Goal: Information Seeking & Learning: Learn about a topic

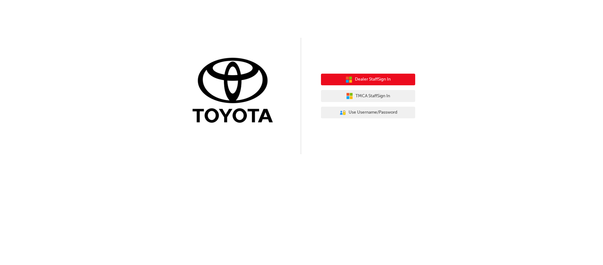
click at [348, 82] on icon "button" at bounding box center [347, 81] width 3 height 3
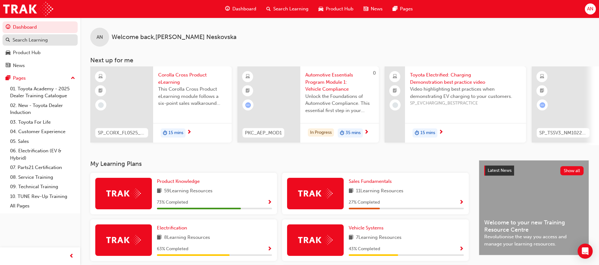
click at [37, 41] on div "Search Learning" at bounding box center [30, 39] width 35 height 7
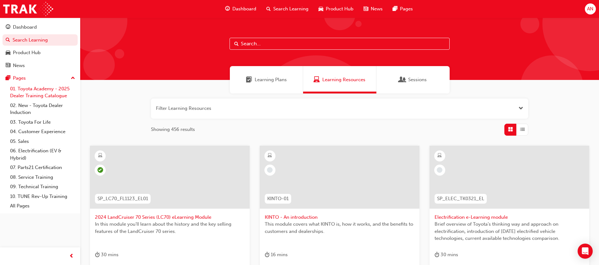
click at [47, 97] on link "01. Toyota Academy - 2025 Dealer Training Catalogue" at bounding box center [43, 92] width 70 height 17
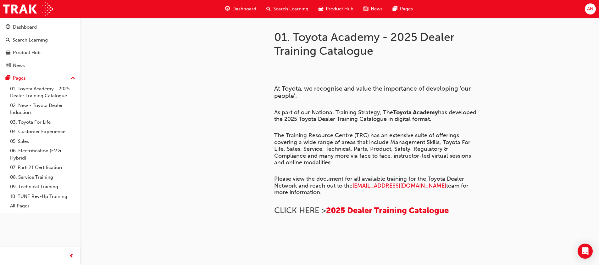
click at [271, 10] on div "Search Learning" at bounding box center [287, 9] width 52 height 13
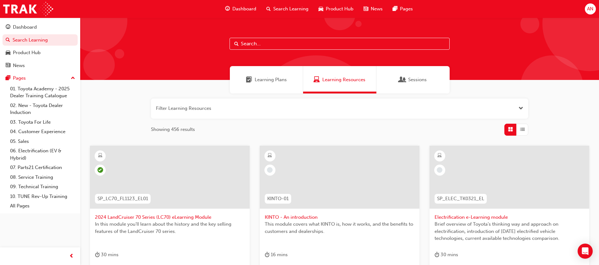
click at [275, 44] on input "text" at bounding box center [339, 44] width 220 height 12
click at [411, 77] on span "Sessions" at bounding box center [417, 79] width 19 height 7
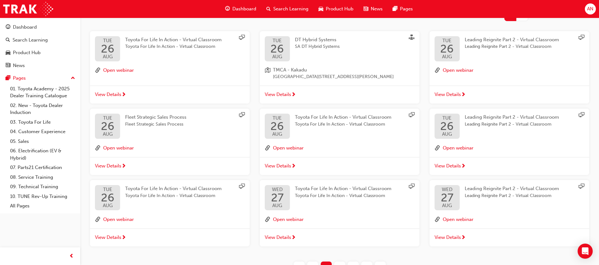
scroll to position [126, 0]
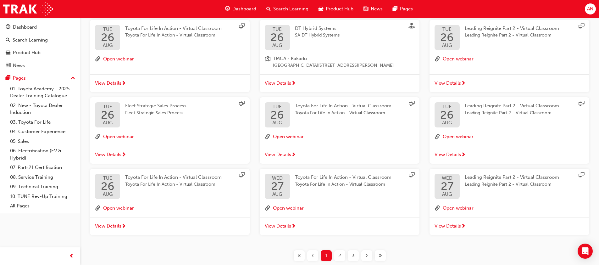
click at [138, 114] on span "Fleet Strategic Sales Process" at bounding box center [155, 112] width 61 height 7
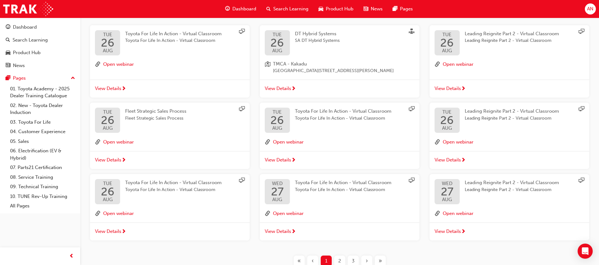
scroll to position [37, 0]
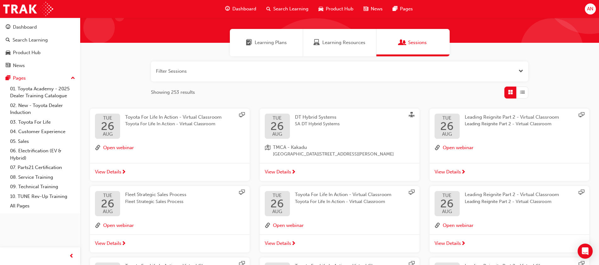
click at [164, 198] on span "Fleet Strategic Sales Process" at bounding box center [155, 201] width 61 height 7
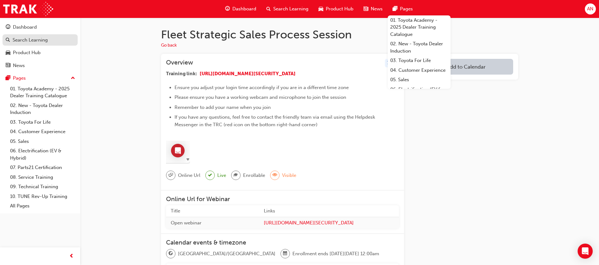
click at [30, 41] on div "Search Learning" at bounding box center [30, 39] width 35 height 7
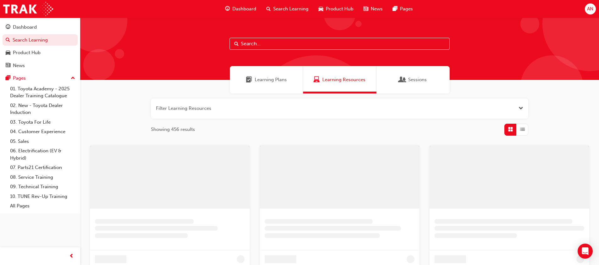
click at [468, 56] on div at bounding box center [339, 49] width 519 height 62
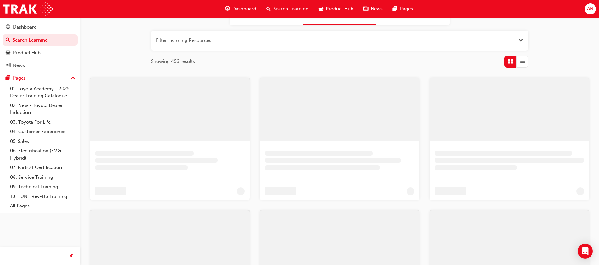
scroll to position [31, 0]
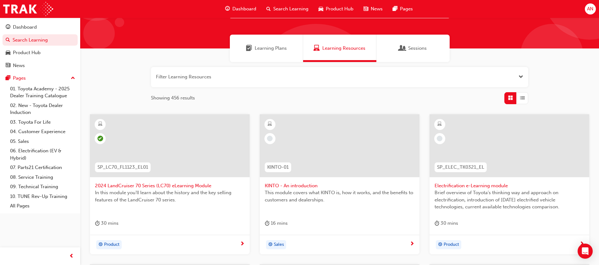
click at [397, 44] on div "Sessions" at bounding box center [412, 48] width 73 height 27
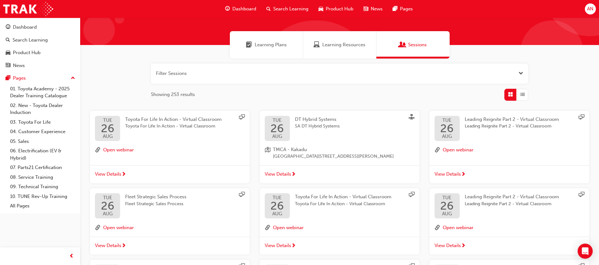
scroll to position [126, 0]
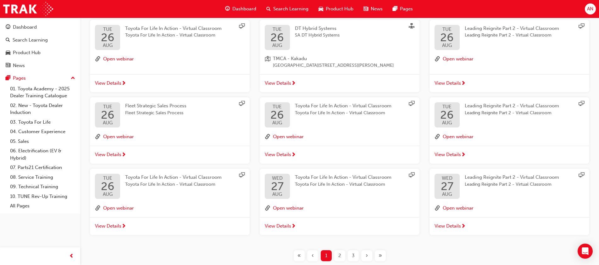
click at [340, 255] on span "2" at bounding box center [339, 255] width 3 height 7
click at [339, 255] on span "2" at bounding box center [339, 255] width 3 height 7
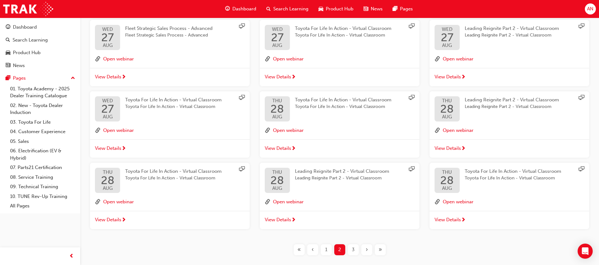
click at [355, 250] on div "3" at bounding box center [353, 249] width 11 height 11
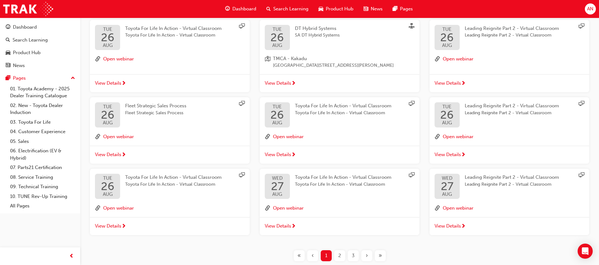
click at [355, 257] on div "3" at bounding box center [353, 255] width 11 height 11
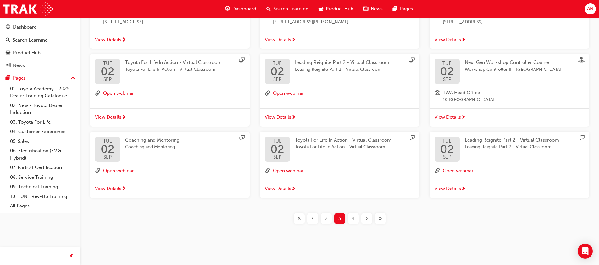
click at [353, 217] on span "4" at bounding box center [353, 218] width 3 height 7
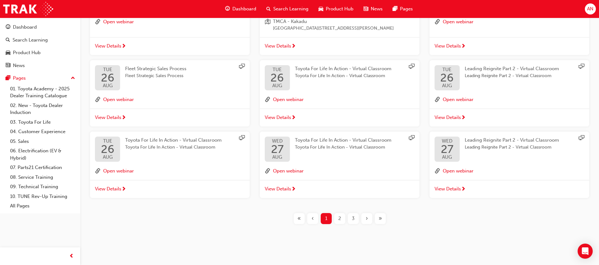
scroll to position [163, 0]
click at [366, 220] on span "›" at bounding box center [367, 218] width 2 height 7
click at [379, 218] on span "»" at bounding box center [379, 218] width 3 height 7
click at [376, 222] on div "»" at bounding box center [380, 218] width 11 height 11
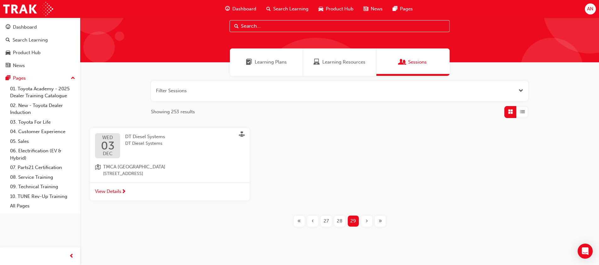
scroll to position [20, 0]
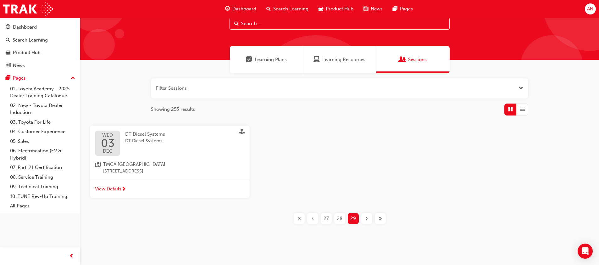
click at [302, 215] on div "«" at bounding box center [299, 218] width 11 height 11
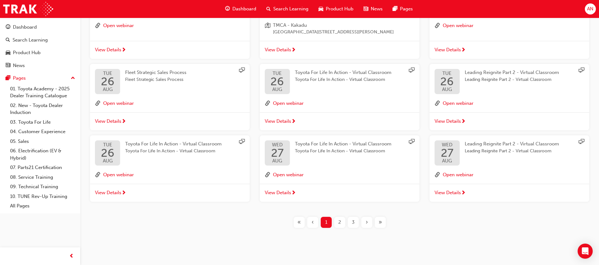
scroll to position [163, 0]
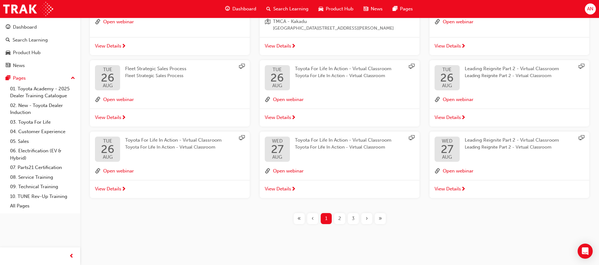
click at [362, 218] on div "›" at bounding box center [366, 218] width 11 height 11
click at [366, 217] on span "›" at bounding box center [367, 218] width 2 height 7
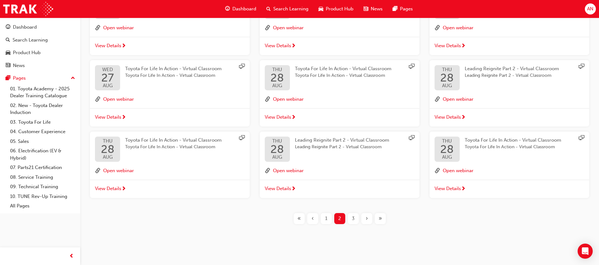
scroll to position [157, 0]
click at [366, 217] on span "›" at bounding box center [367, 218] width 2 height 7
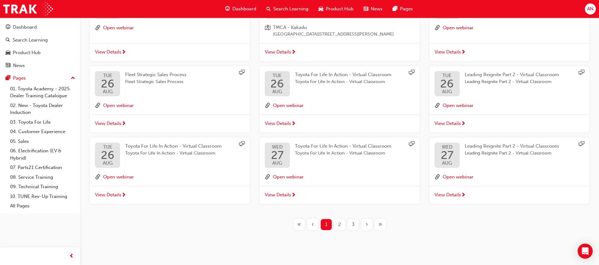
click at [363, 223] on div "›" at bounding box center [366, 224] width 11 height 11
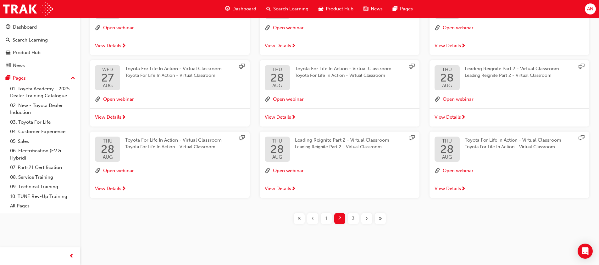
click at [363, 223] on div "›" at bounding box center [366, 218] width 11 height 11
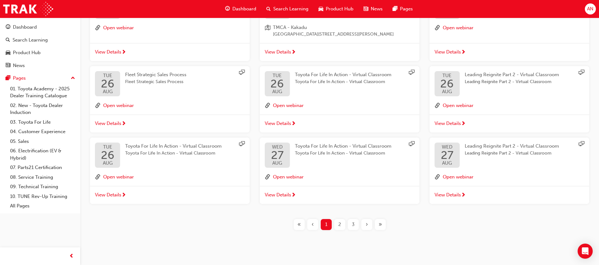
click at [363, 222] on div "›" at bounding box center [366, 224] width 11 height 11
click at [377, 223] on div "»" at bounding box center [380, 224] width 11 height 11
click at [376, 223] on div "»" at bounding box center [380, 224] width 11 height 11
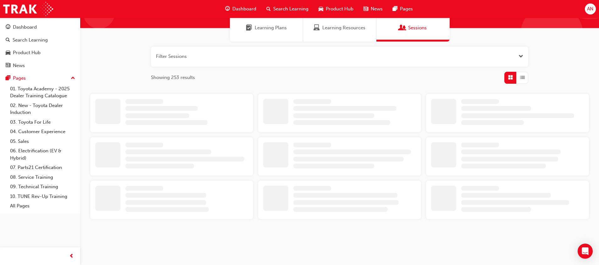
scroll to position [20, 0]
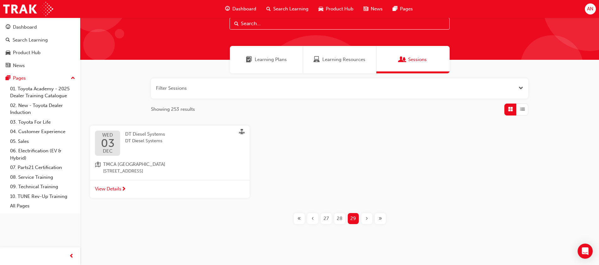
click at [301, 216] on div "«" at bounding box center [299, 218] width 11 height 11
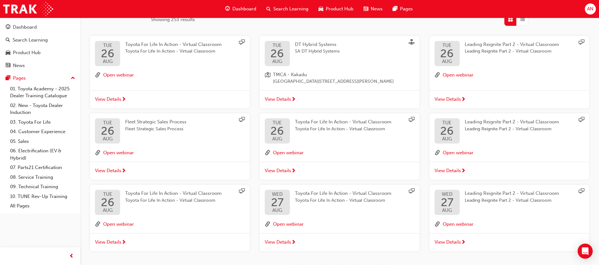
scroll to position [163, 0]
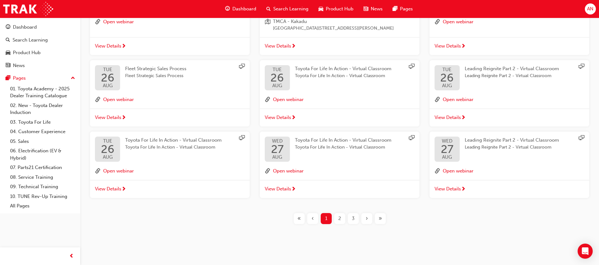
click at [367, 220] on div "›" at bounding box center [366, 218] width 11 height 11
click at [377, 218] on div "»" at bounding box center [380, 218] width 11 height 11
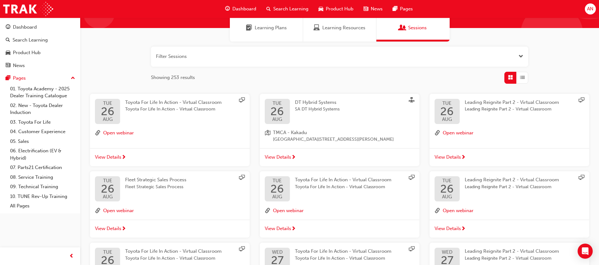
scroll to position [163, 0]
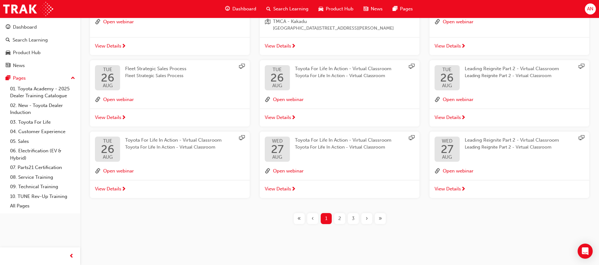
click at [363, 217] on div "›" at bounding box center [366, 218] width 11 height 11
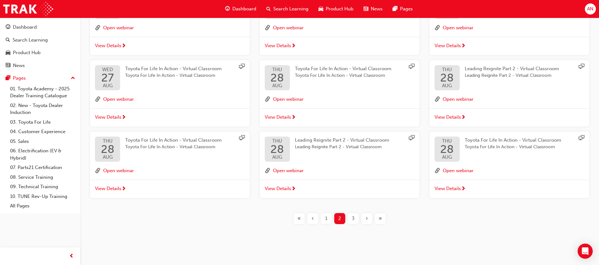
scroll to position [157, 0]
click at [363, 217] on div "›" at bounding box center [366, 218] width 11 height 11
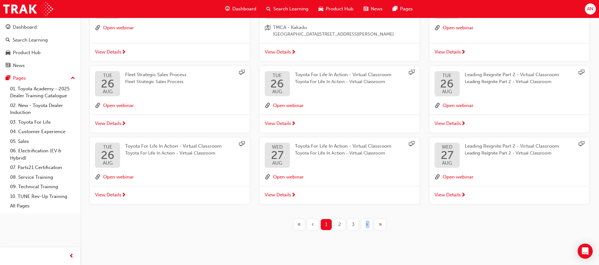
click at [363, 217] on div "Filter Sessions Showing 253 results TUE 26 AUG Toyota For Life In Action - Virt…" at bounding box center [339, 86] width 519 height 299
click at [366, 222] on span "›" at bounding box center [367, 224] width 2 height 7
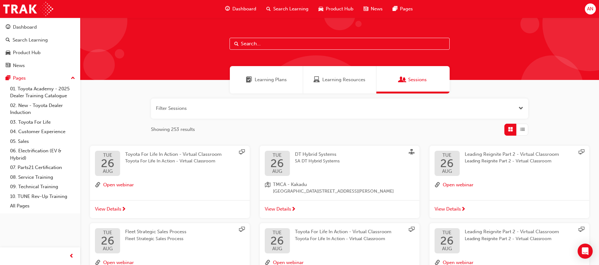
click at [257, 78] on span "Learning Plans" at bounding box center [271, 79] width 32 height 7
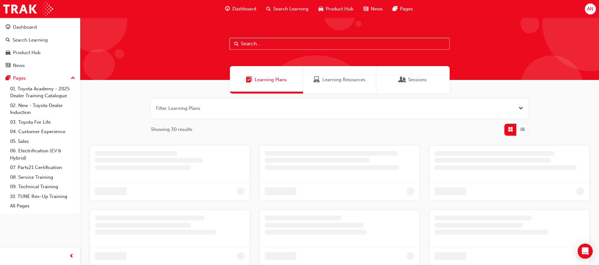
click at [284, 6] on span "Search Learning" at bounding box center [290, 8] width 35 height 7
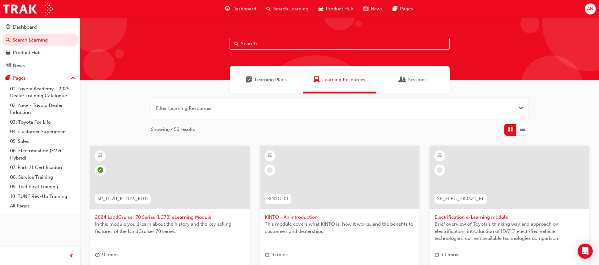
click at [237, 1] on div "Dashboard Search Learning Product Hub News Pages" at bounding box center [319, 9] width 203 height 18
click at [239, 11] on span "Dashboard" at bounding box center [244, 8] width 24 height 7
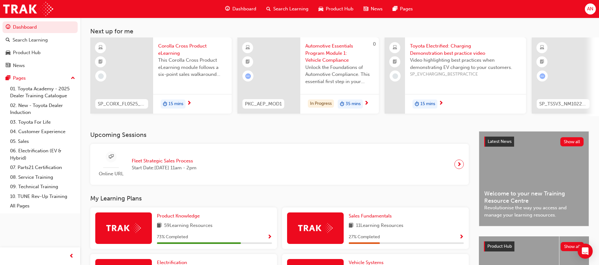
scroll to position [63, 0]
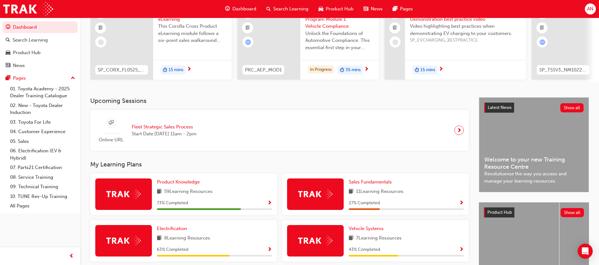
click at [254, 132] on div "Online URL Fleet Strategic Sales Process Start Date: Thu 18 Sep 2025 , 11am - 2…" at bounding box center [279, 130] width 368 height 31
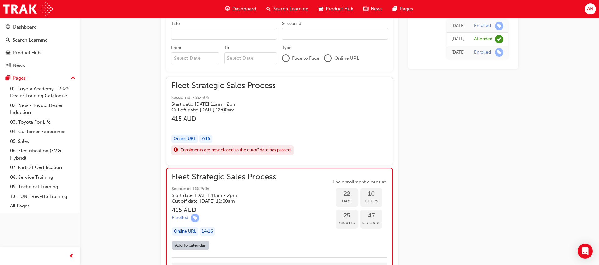
scroll to position [525, 0]
click at [299, 113] on div "Fleet Strategic Sales Process Session id: FSS2505 Start date: Tue 26 Aug 2025 ,…" at bounding box center [279, 121] width 216 height 78
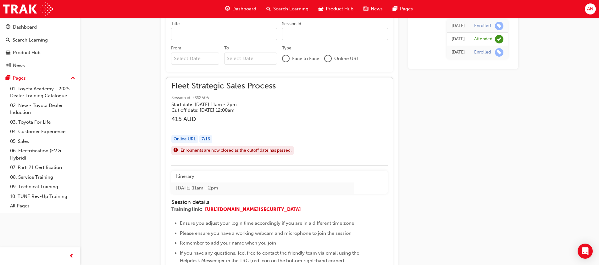
click at [299, 113] on div "Fleet Strategic Sales Process Session id: FSS2505 Start date: Tue 26 Aug 2025 ,…" at bounding box center [279, 121] width 216 height 78
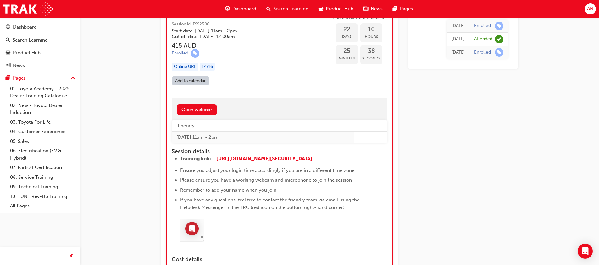
scroll to position [878, 0]
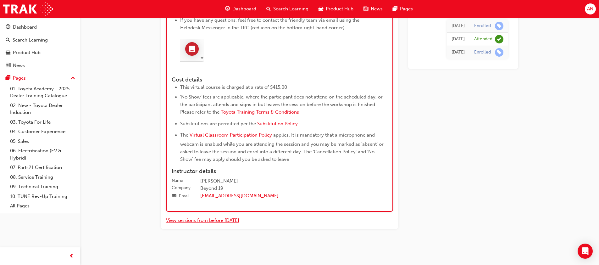
click at [212, 221] on button "View sessions from before today" at bounding box center [202, 220] width 73 height 7
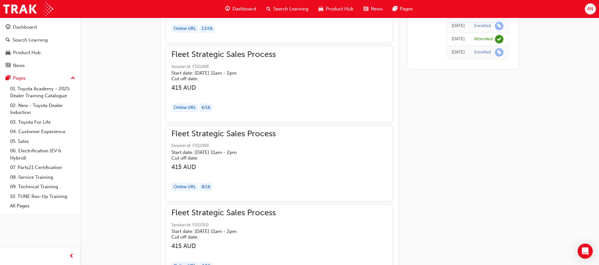
scroll to position [1929, 0]
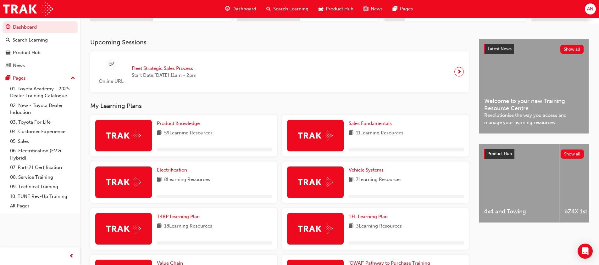
scroll to position [126, 0]
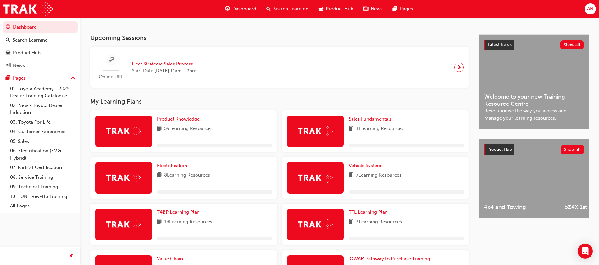
click at [287, 70] on div "Online URL Fleet Strategic Sales Process Start Date: Thu 18 Sep 2025 , 11am - 2…" at bounding box center [279, 67] width 368 height 31
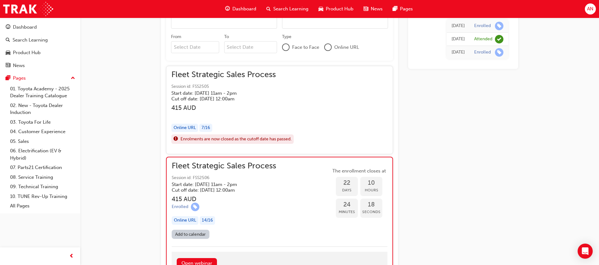
scroll to position [476, 0]
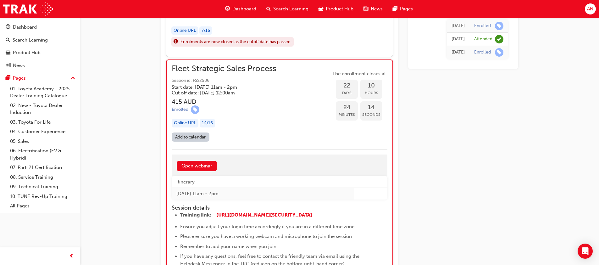
click at [252, 89] on h5 "Start date: Thu 18 Sep 2025 , 11am - 2pm" at bounding box center [219, 87] width 94 height 6
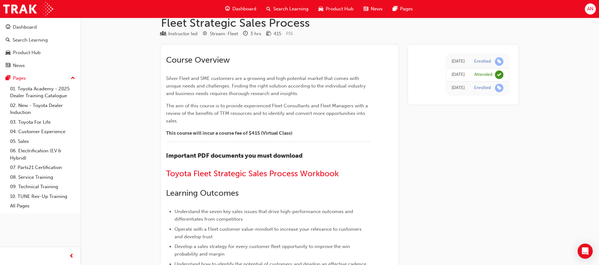
scroll to position [0, 0]
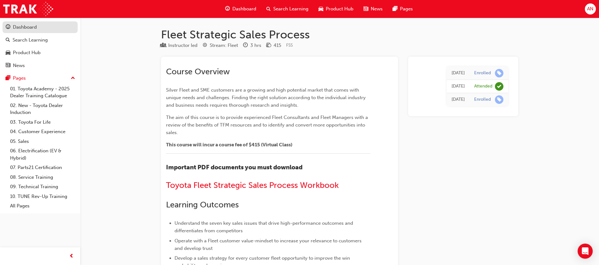
click at [29, 25] on div "Dashboard" at bounding box center [25, 27] width 24 height 7
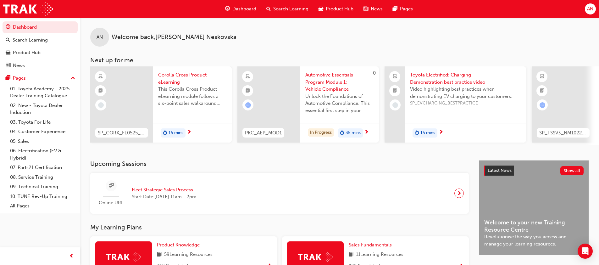
click at [281, 7] on span "Search Learning" at bounding box center [290, 8] width 35 height 7
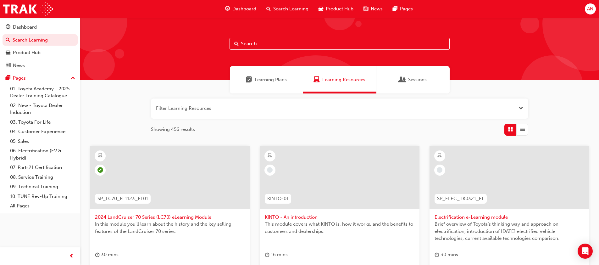
click at [249, 46] on input "text" at bounding box center [339, 44] width 220 height 12
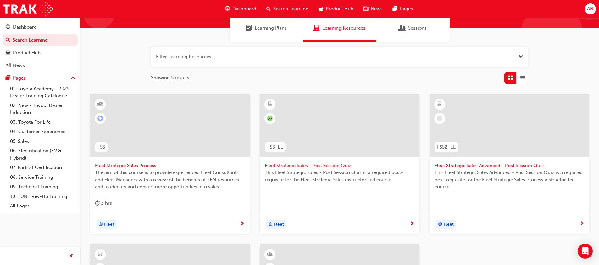
scroll to position [63, 0]
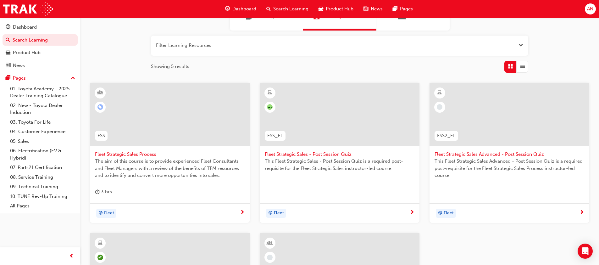
type input "fleet"
click at [146, 155] on span "Fleet Strategic Sales Process" at bounding box center [170, 154] width 150 height 7
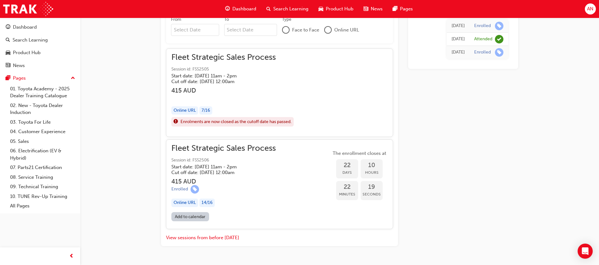
scroll to position [570, 0]
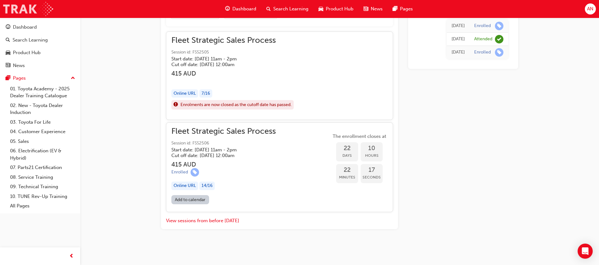
scroll to position [63, 0]
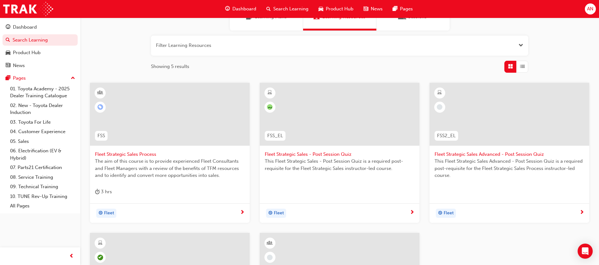
click at [288, 152] on span "Fleet Strategic Sales - Post Session Quiz" at bounding box center [340, 154] width 150 height 7
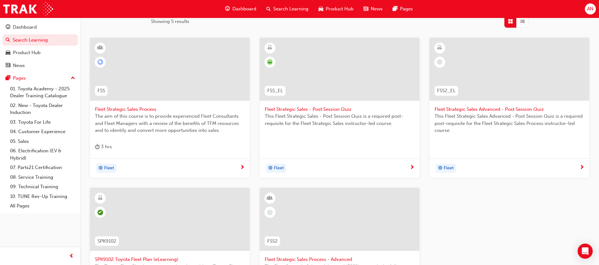
scroll to position [94, 0]
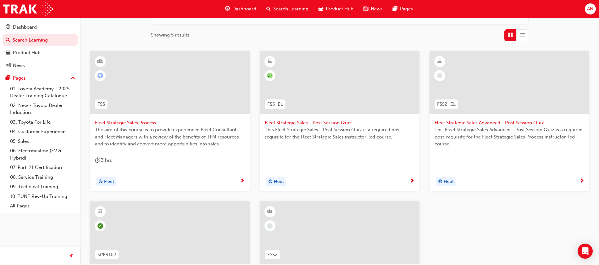
click at [482, 120] on span "Fleet Strategic Sales Advanced - Post Session Quiz" at bounding box center [509, 122] width 150 height 7
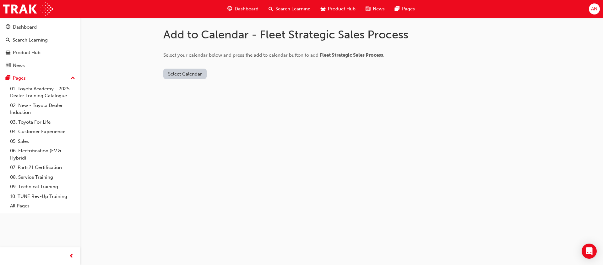
click at [186, 70] on button "Select Calendar" at bounding box center [184, 74] width 43 height 10
click at [188, 89] on div "[DOMAIN_NAME]" at bounding box center [186, 88] width 38 height 7
click at [186, 92] on div "[DOMAIN_NAME]" at bounding box center [186, 88] width 38 height 7
click at [224, 74] on button "Add to Calendar" at bounding box center [238, 74] width 45 height 10
click at [226, 71] on button "Add to Calendar" at bounding box center [238, 74] width 45 height 10
